Goal: Task Accomplishment & Management: Manage account settings

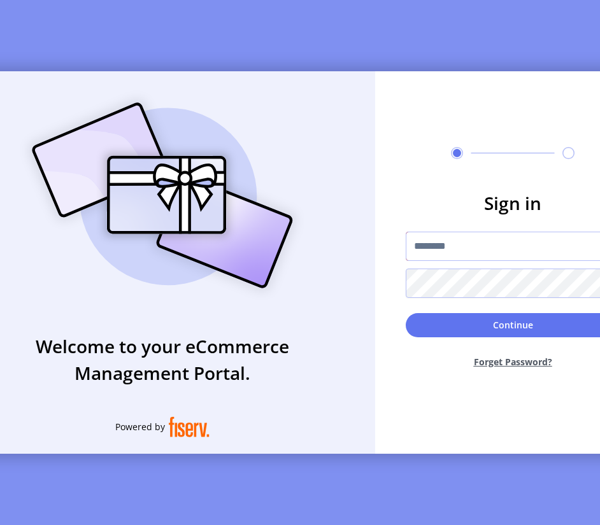
type input "**********"
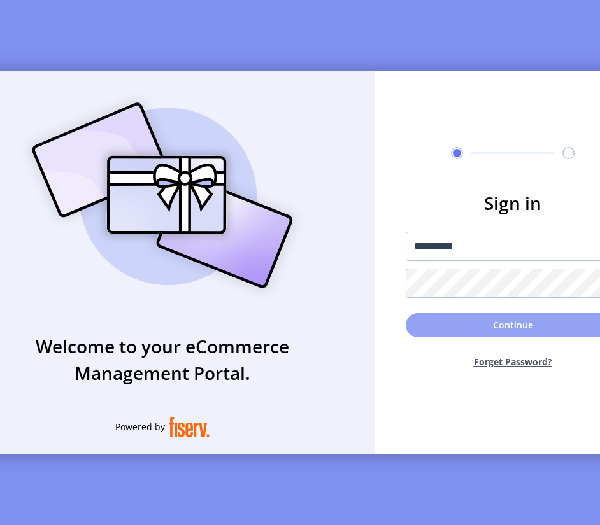
click at [455, 334] on button "Continue" at bounding box center [513, 325] width 214 height 24
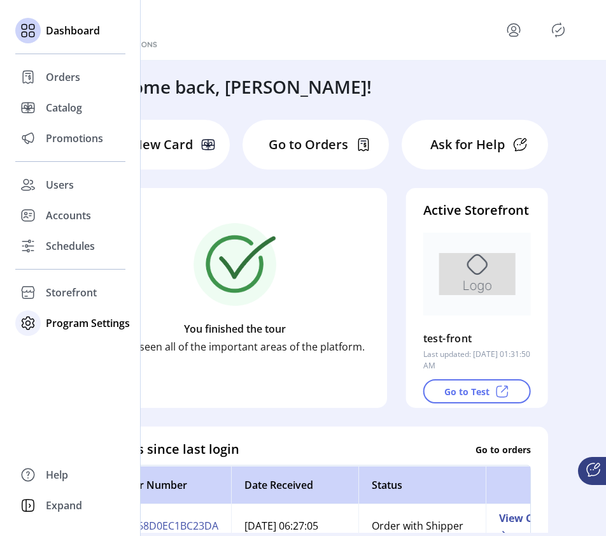
click at [41, 330] on div "Program Settings" at bounding box center [70, 323] width 110 height 31
click at [71, 348] on span "Templates" at bounding box center [71, 348] width 50 height 15
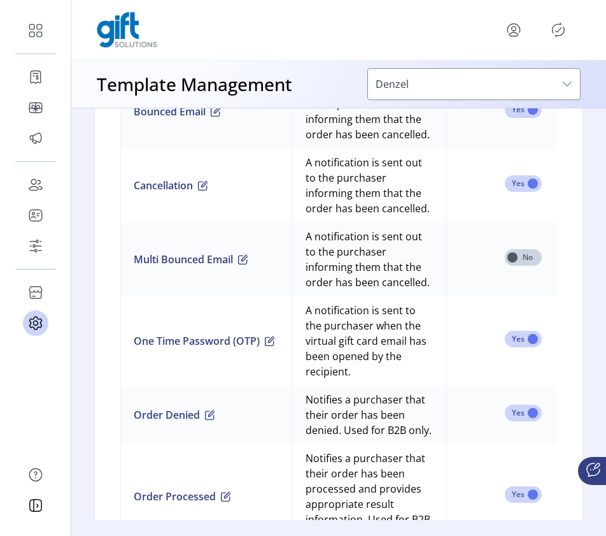
scroll to position [1299, 0]
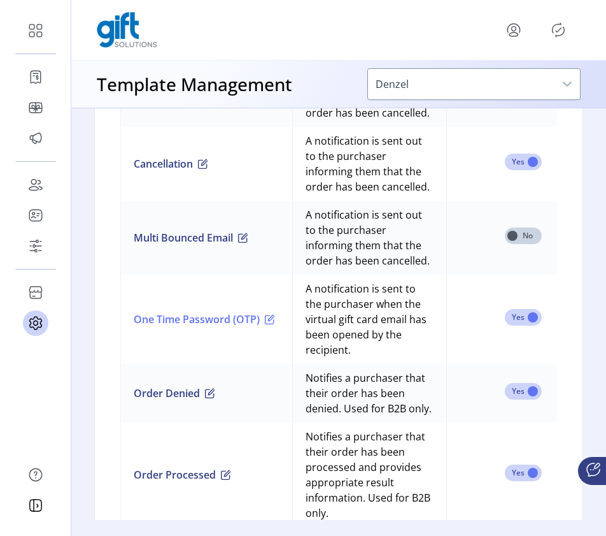
click at [275, 324] on span "button" at bounding box center [270, 319] width 10 height 10
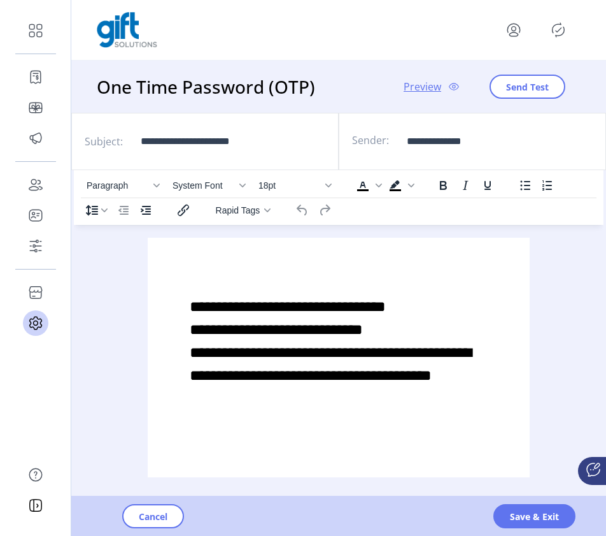
click at [406, 327] on span "**********" at bounding box center [330, 341] width 281 height 84
click at [542, 521] on span "Save & Exit" at bounding box center [534, 515] width 49 height 13
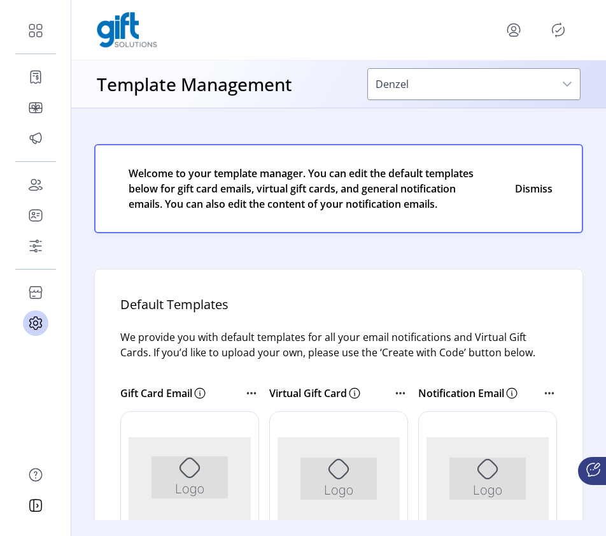
click at [565, 24] on icon "Publisher Panel" at bounding box center [558, 30] width 20 height 20
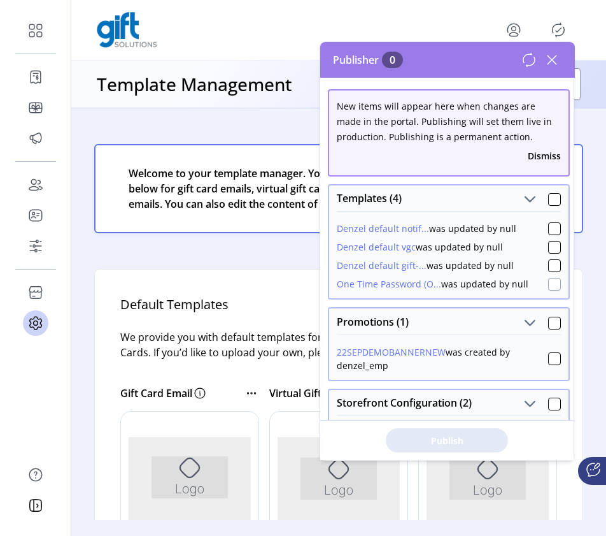
click at [551, 284] on div at bounding box center [554, 284] width 13 height 13
click at [469, 441] on span "Publish 1 Items" at bounding box center [446, 440] width 89 height 13
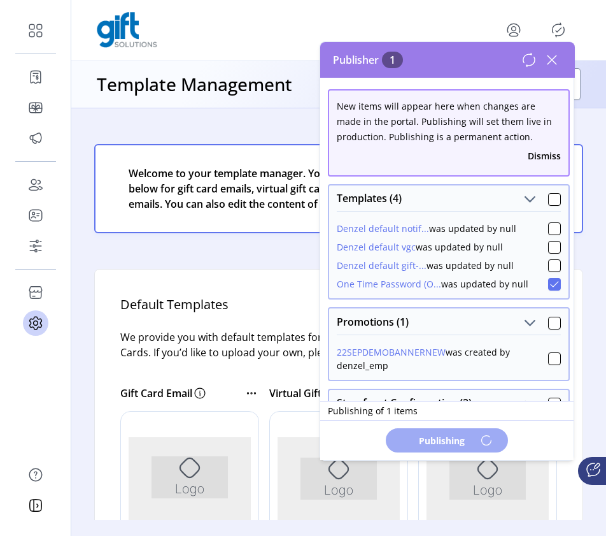
scroll to position [0, 0]
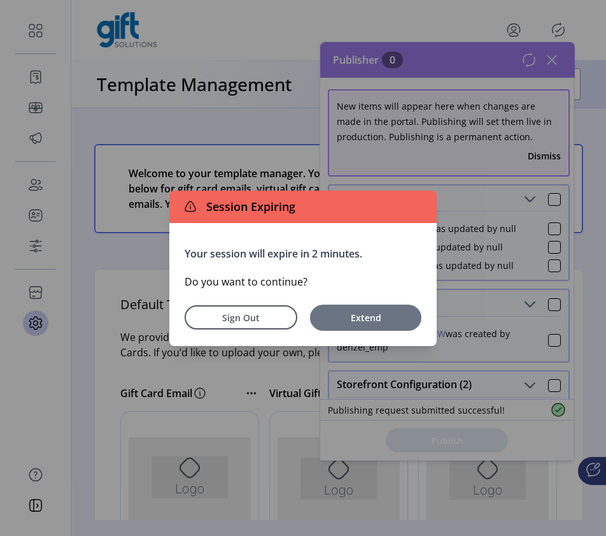
click at [374, 326] on button "Extend" at bounding box center [365, 317] width 111 height 26
